Goal: Information Seeking & Learning: Learn about a topic

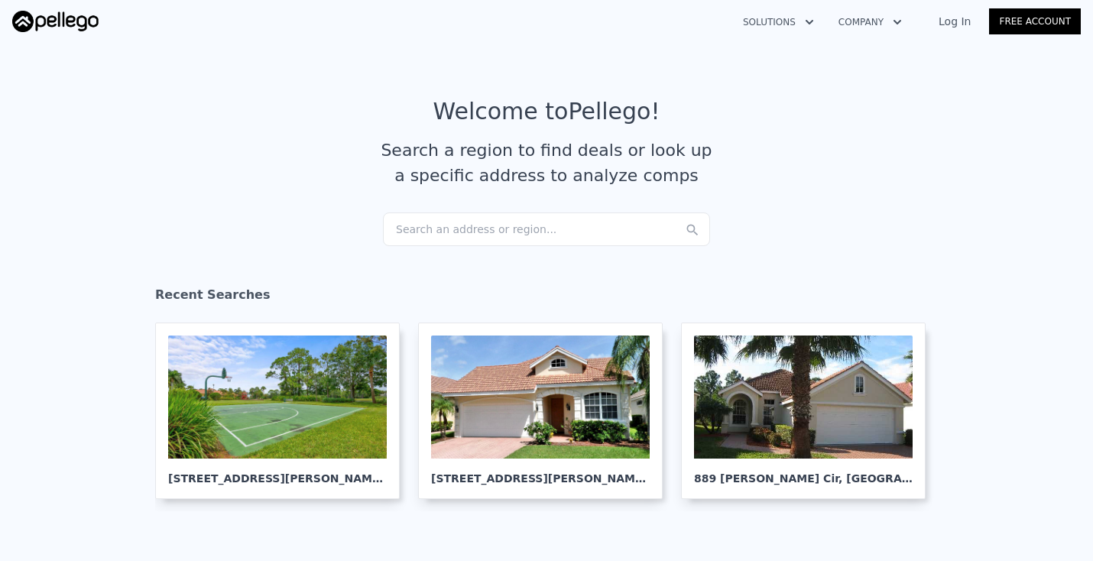
click at [439, 230] on div "Search an address or region..." at bounding box center [546, 230] width 327 height 34
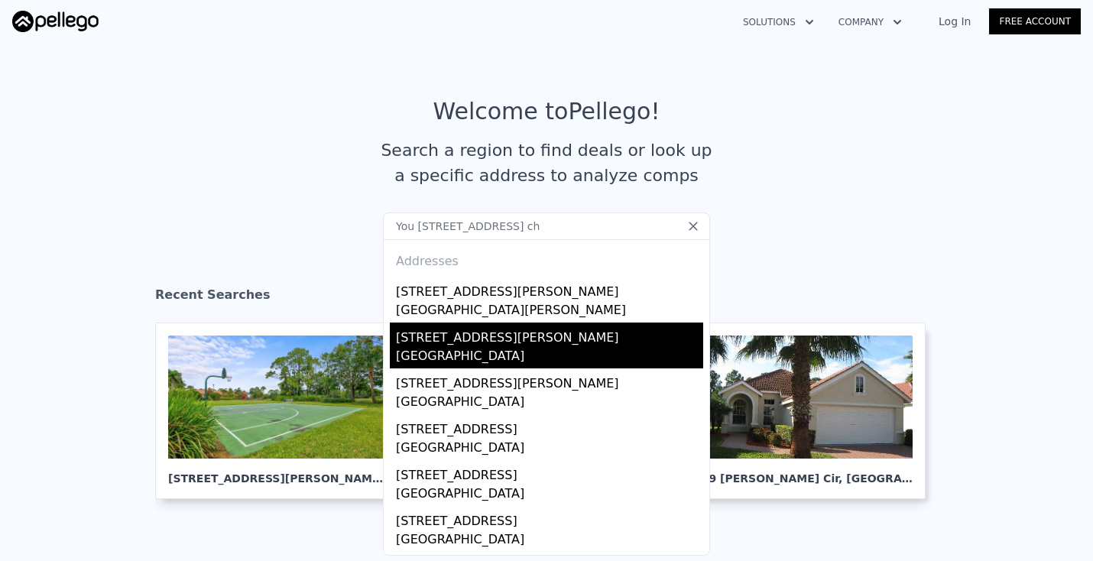
type input "You [STREET_ADDRESS] ch"
click at [417, 326] on div "6697 Youmans Chapel Rd" at bounding box center [549, 335] width 307 height 24
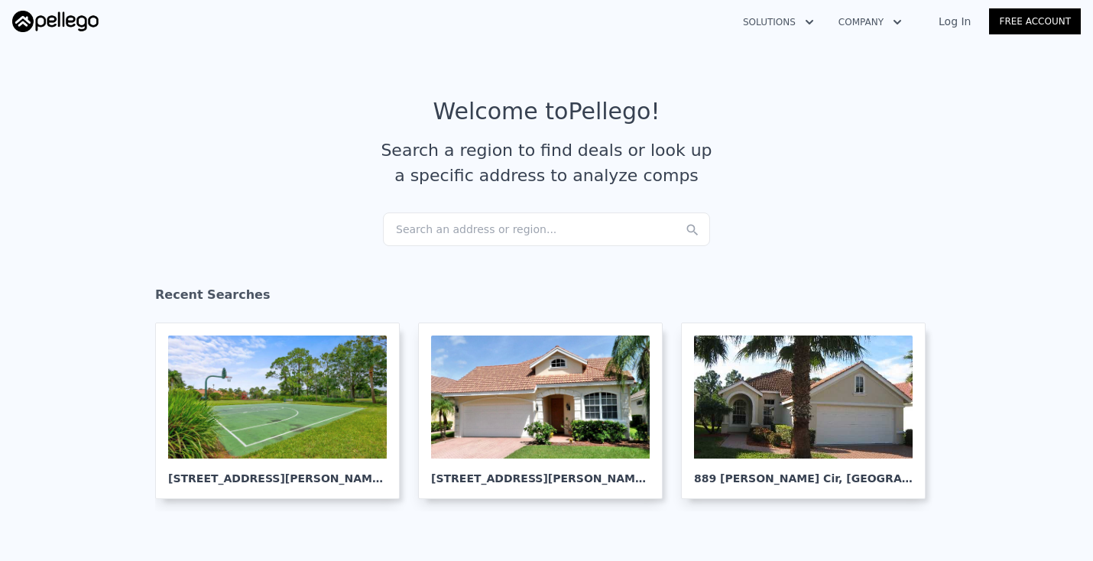
click at [437, 229] on div "Search an address or region..." at bounding box center [546, 230] width 327 height 34
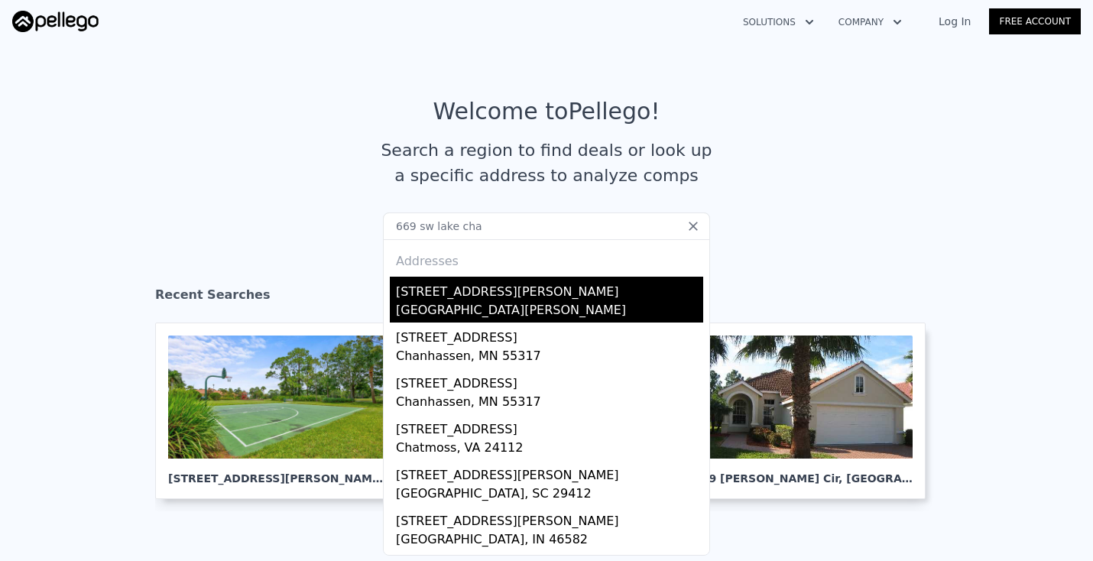
type input "669 sw lake cha"
click at [433, 300] on div "[STREET_ADDRESS][PERSON_NAME]" at bounding box center [549, 289] width 307 height 24
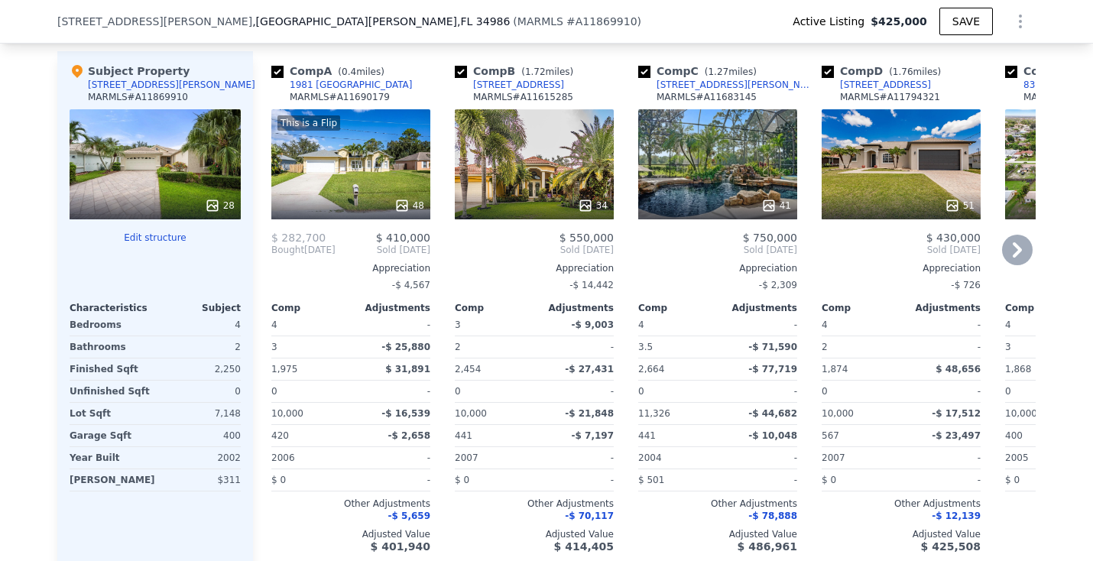
scroll to position [1866, 0]
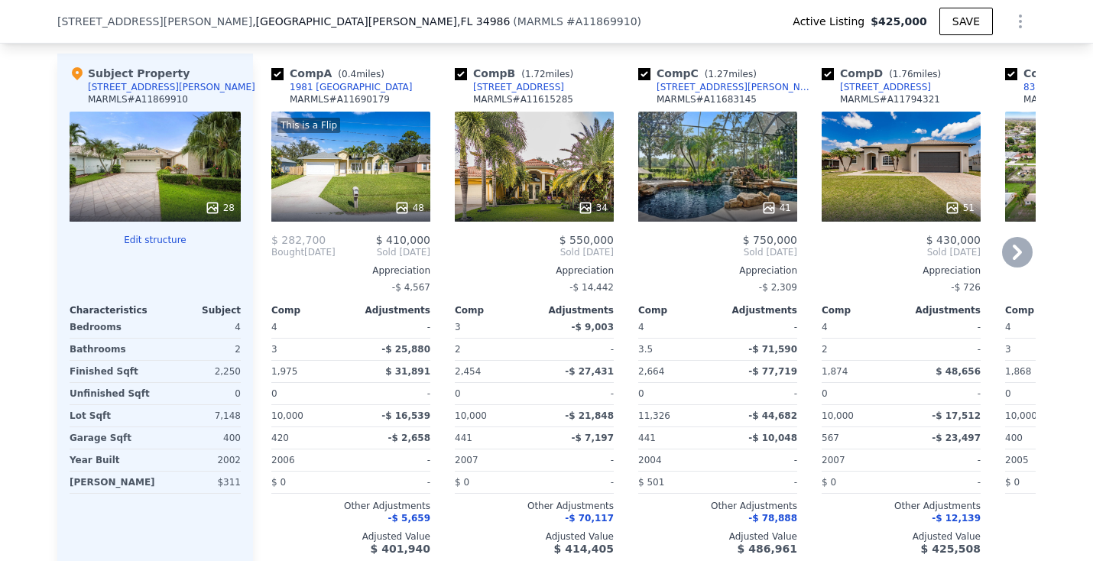
click at [1015, 268] on icon at bounding box center [1017, 252] width 31 height 31
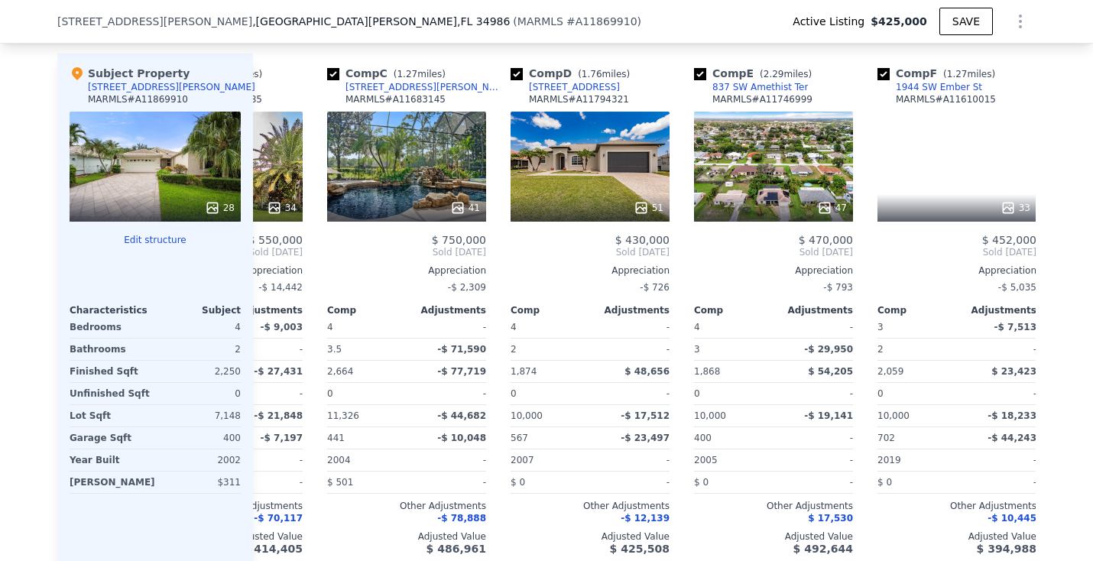
scroll to position [0, 367]
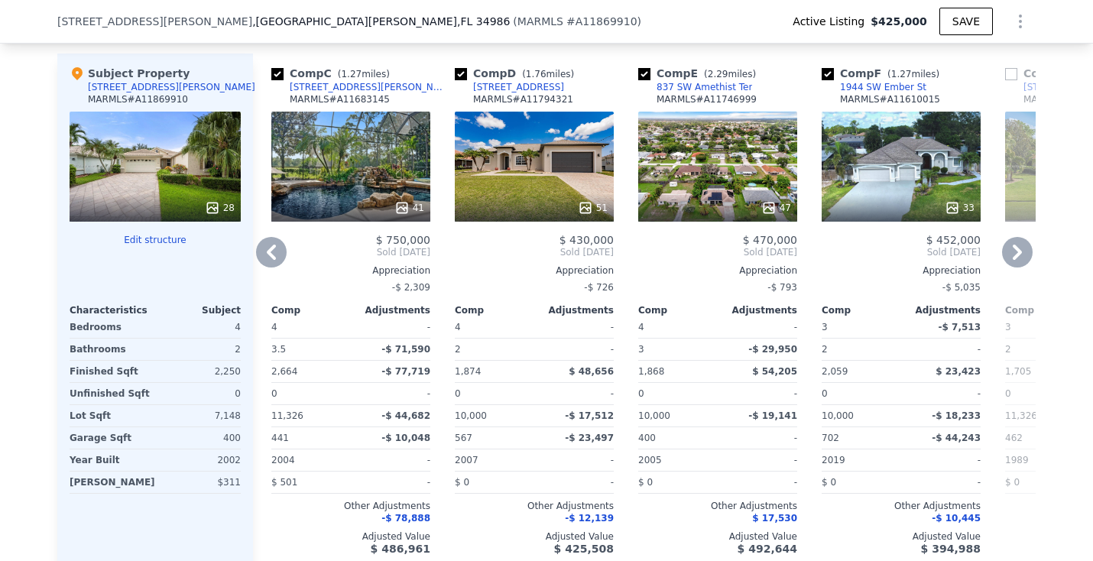
click at [1014, 268] on icon at bounding box center [1017, 252] width 31 height 31
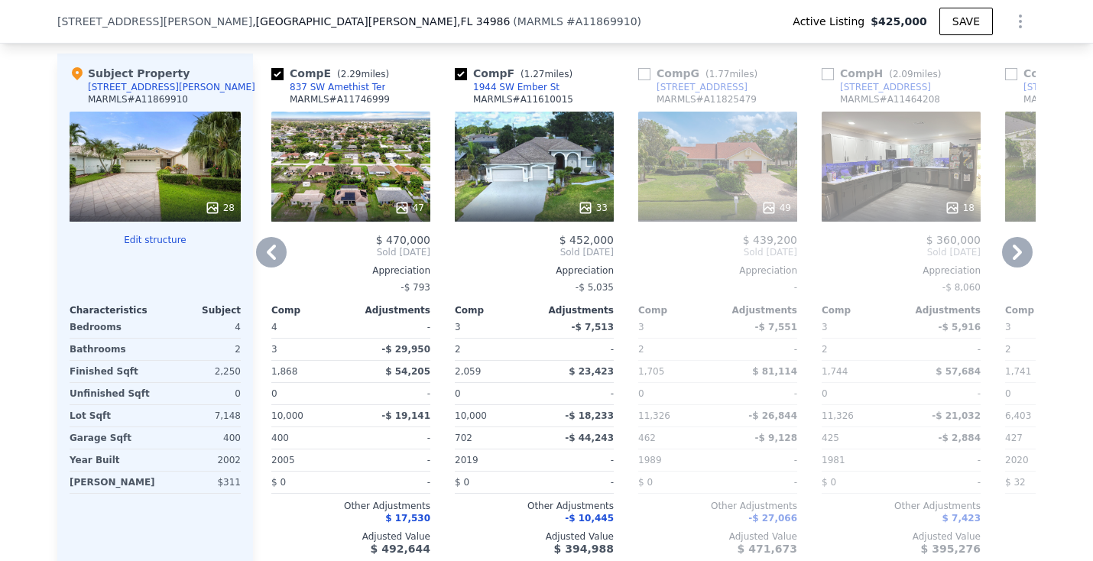
click at [1014, 268] on icon at bounding box center [1017, 252] width 31 height 31
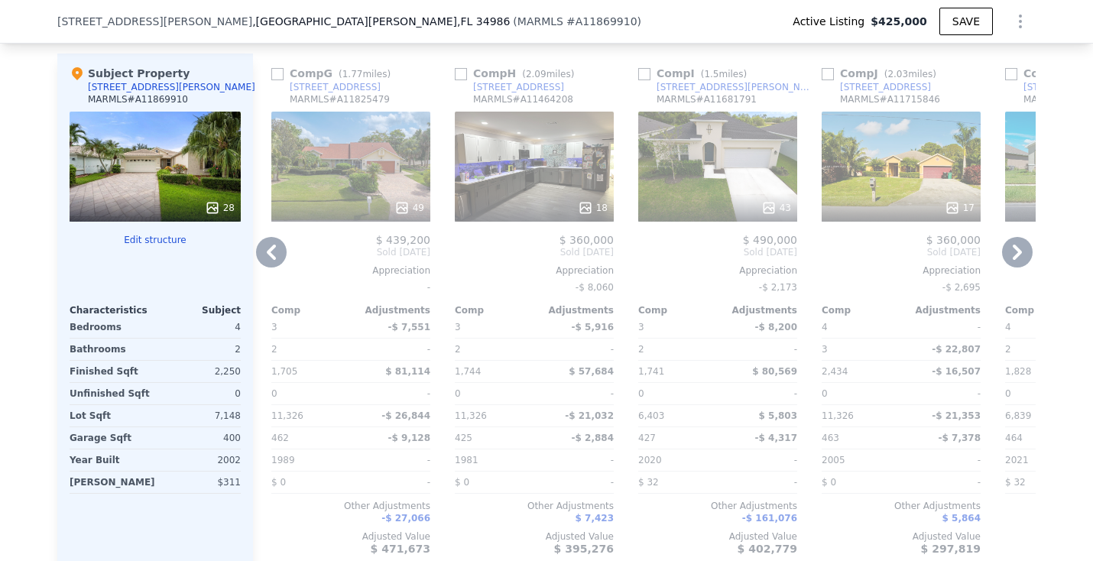
click at [1014, 268] on icon at bounding box center [1017, 252] width 31 height 31
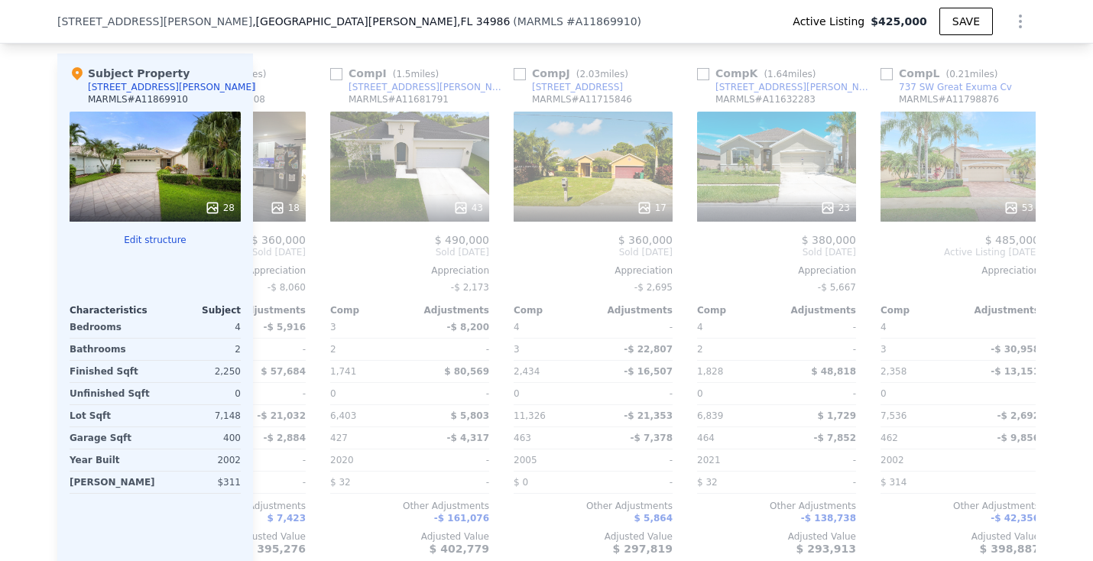
scroll to position [0, 1456]
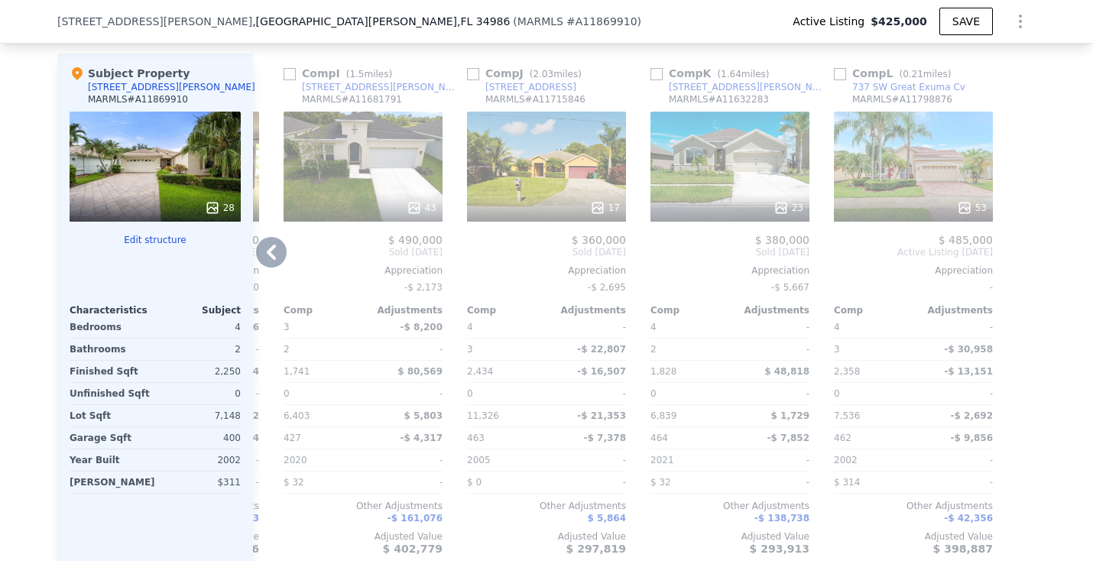
click at [1014, 269] on div at bounding box center [1024, 311] width 24 height 514
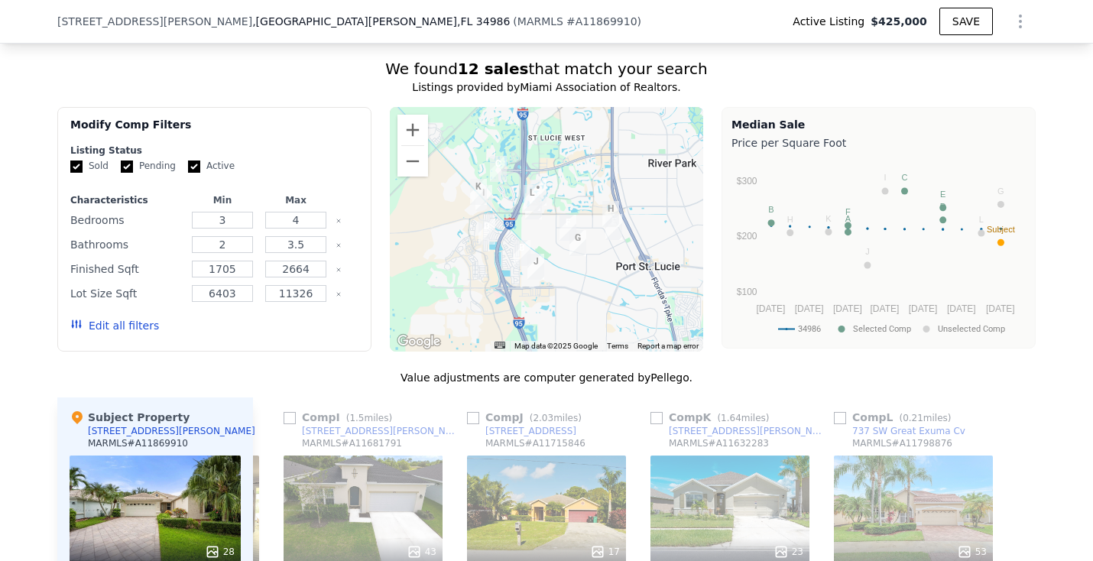
scroll to position [1519, 0]
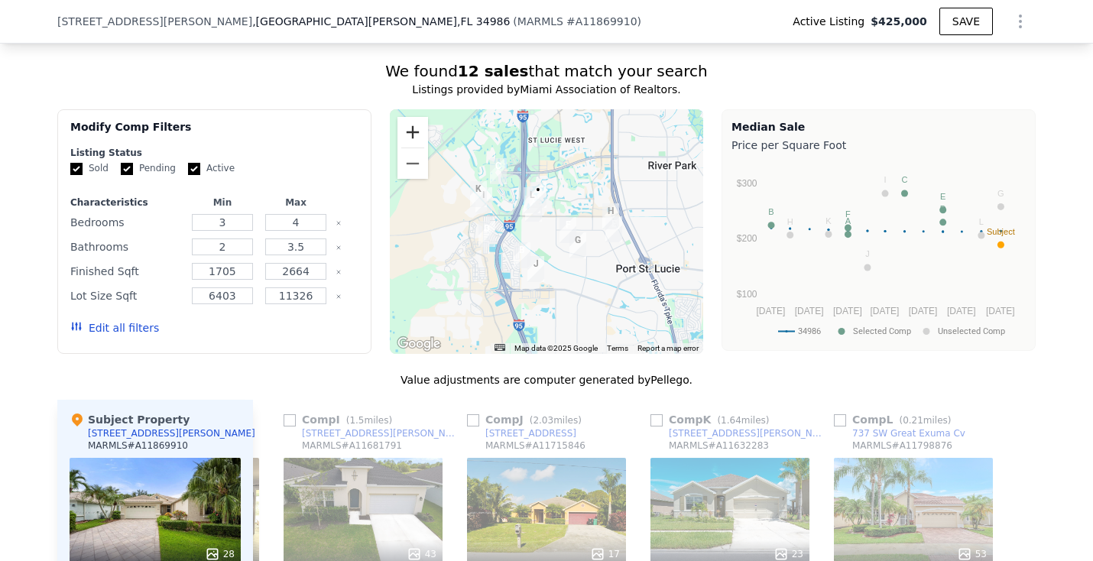
click at [408, 144] on button "Zoom in" at bounding box center [413, 132] width 31 height 31
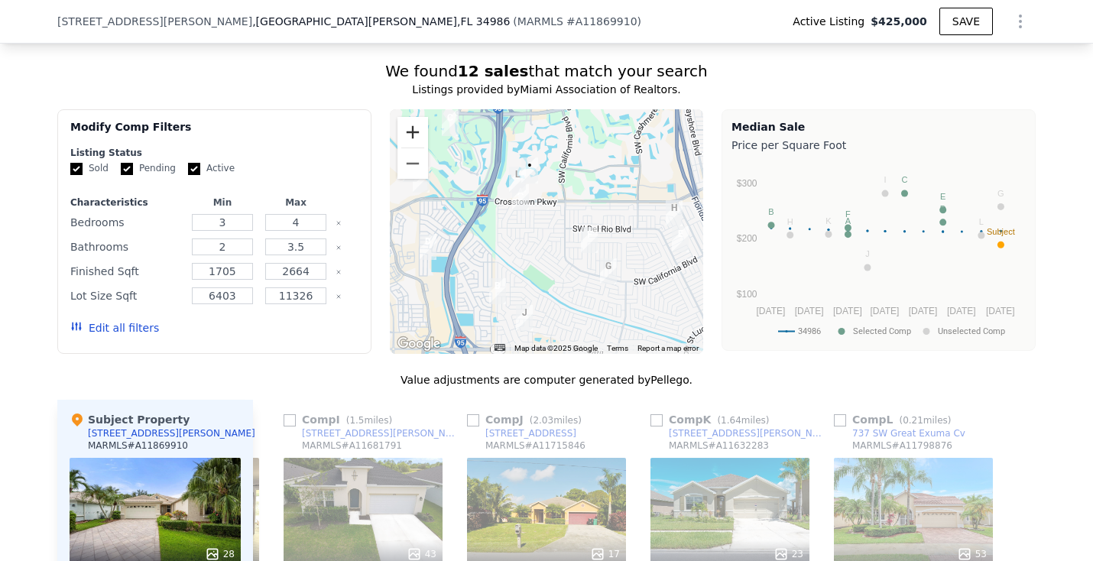
click at [408, 144] on button "Zoom in" at bounding box center [413, 132] width 31 height 31
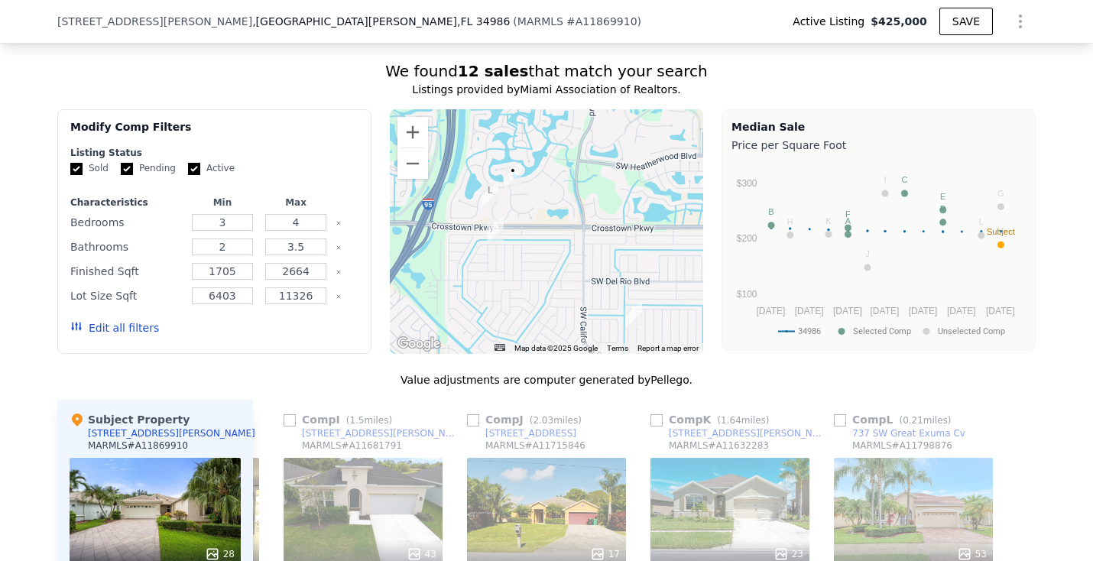
drag, startPoint x: 580, startPoint y: 198, endPoint x: 579, endPoint y: 256, distance: 58.1
click at [580, 256] on div at bounding box center [547, 231] width 314 height 245
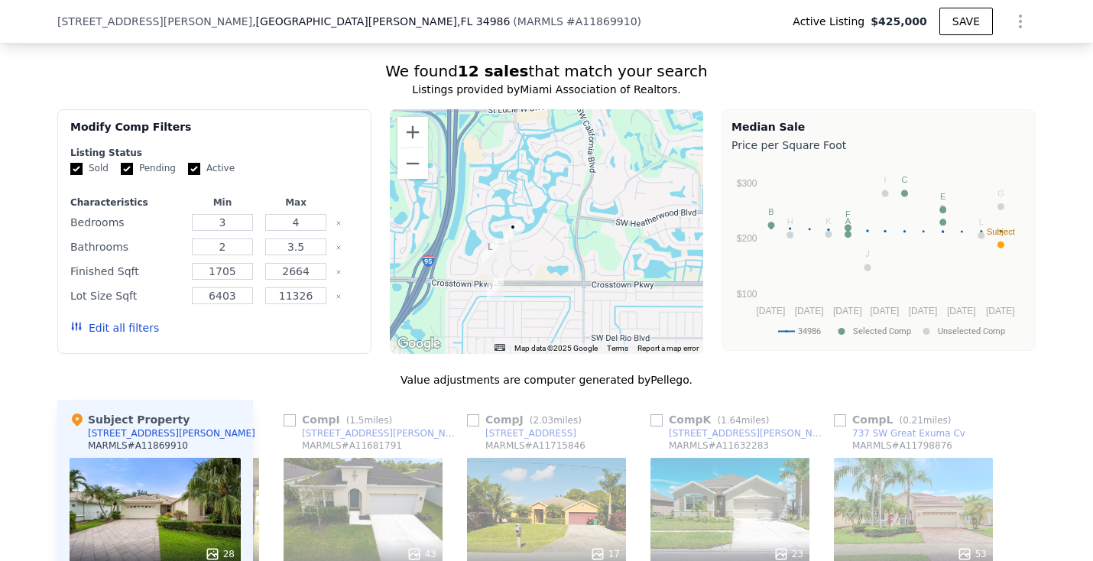
drag, startPoint x: 569, startPoint y: 184, endPoint x: 569, endPoint y: 247, distance: 63.5
click at [569, 248] on div at bounding box center [547, 231] width 314 height 245
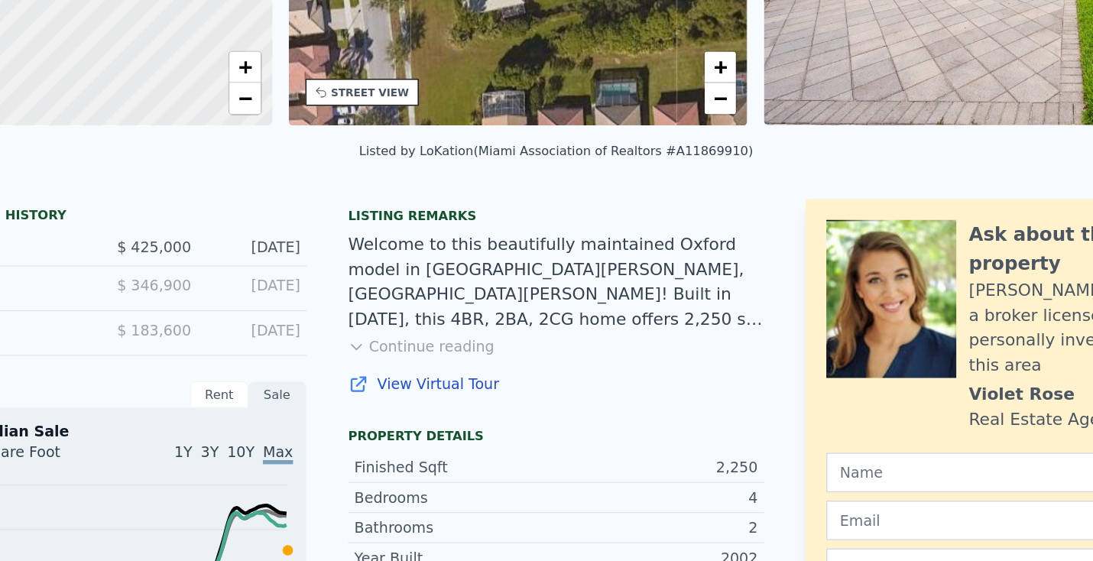
scroll to position [138, 0]
